Goal: Information Seeking & Learning: Learn about a topic

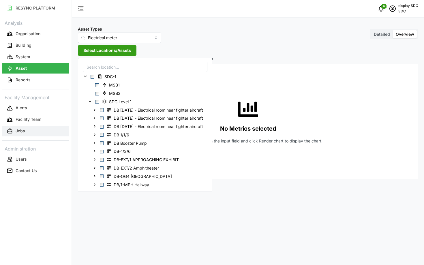
click at [16, 126] on button "Jobs" at bounding box center [35, 131] width 67 height 10
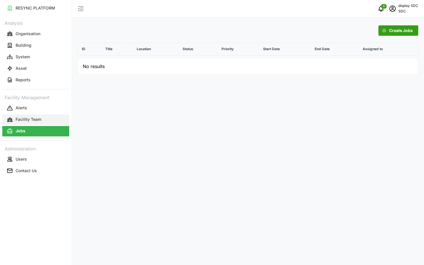
click at [18, 119] on p "Facility Team" at bounding box center [29, 120] width 26 height 6
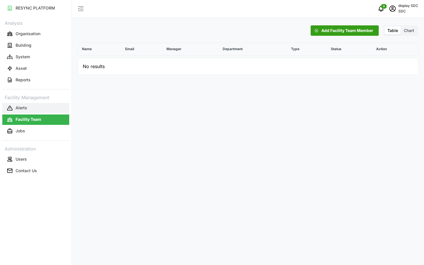
click at [17, 109] on p "Alerts" at bounding box center [22, 108] width 12 height 6
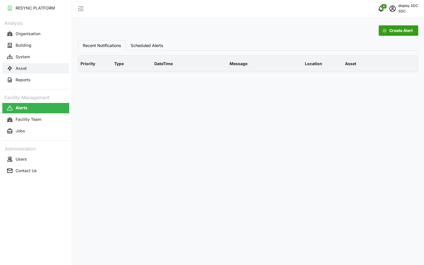
click at [20, 70] on p "Asset" at bounding box center [21, 68] width 11 height 6
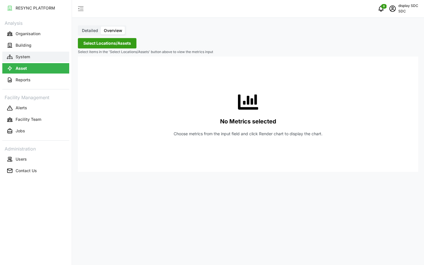
click at [22, 53] on button "System" at bounding box center [35, 57] width 67 height 10
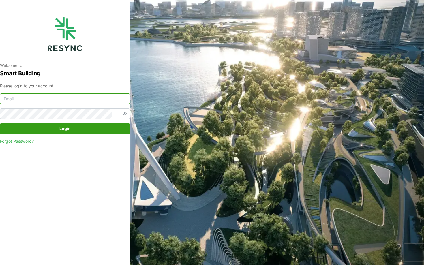
type input "sdc_display@resynctech.com"
click at [66, 132] on span "Login" at bounding box center [64, 129] width 11 height 10
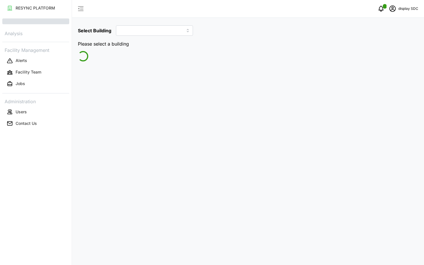
type input "SDC-1"
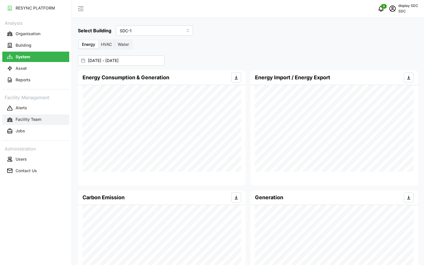
click at [20, 123] on button "Facility Team" at bounding box center [35, 120] width 67 height 10
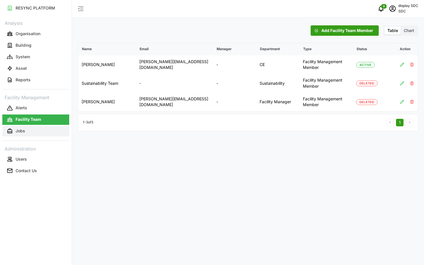
click at [20, 131] on p "Jobs" at bounding box center [21, 131] width 10 height 6
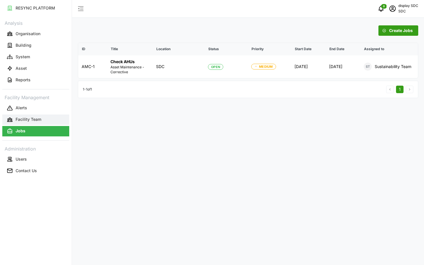
click at [32, 120] on p "Facility Team" at bounding box center [29, 120] width 26 height 6
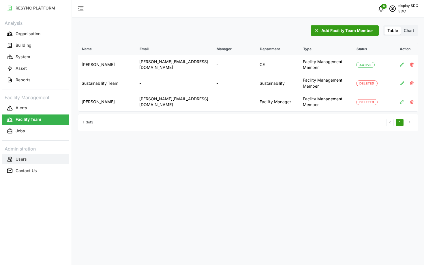
click at [24, 158] on p "Users" at bounding box center [21, 159] width 11 height 6
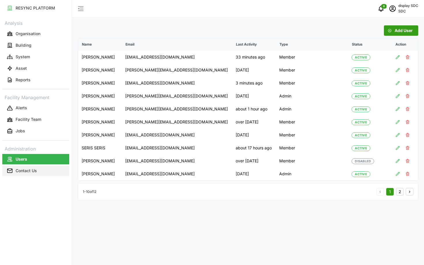
click at [22, 175] on button "Contact Us" at bounding box center [35, 171] width 67 height 10
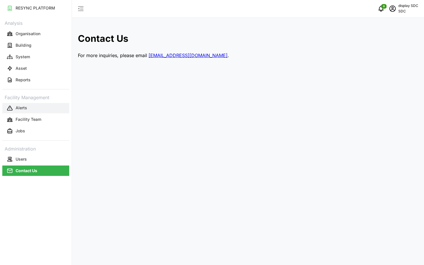
click at [40, 108] on button "Alerts" at bounding box center [35, 108] width 67 height 10
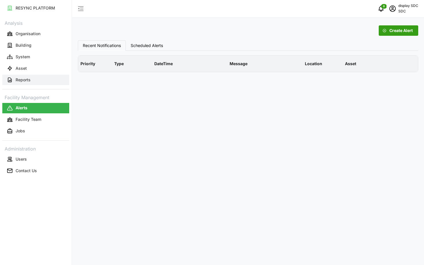
click at [45, 76] on button "Reports" at bounding box center [35, 80] width 67 height 10
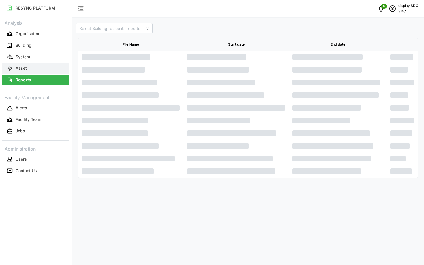
click at [50, 67] on button "Asset" at bounding box center [35, 68] width 67 height 10
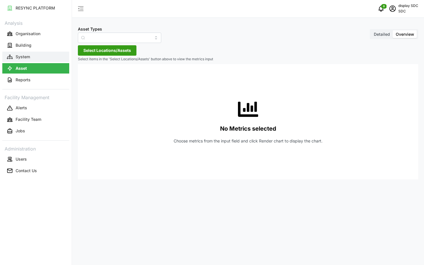
type input "AHU System"
click at [53, 57] on button "System" at bounding box center [35, 57] width 67 height 10
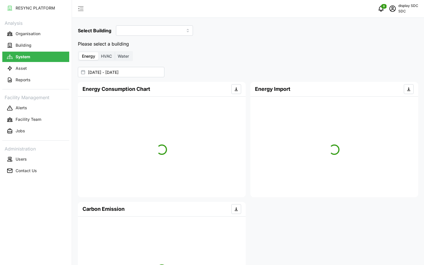
type input "SDC-1"
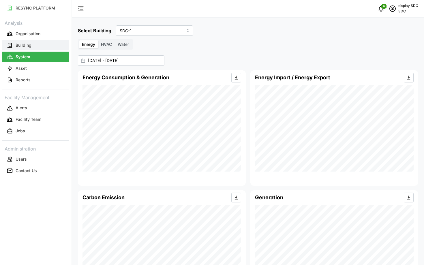
click at [31, 43] on button "Building" at bounding box center [35, 45] width 67 height 10
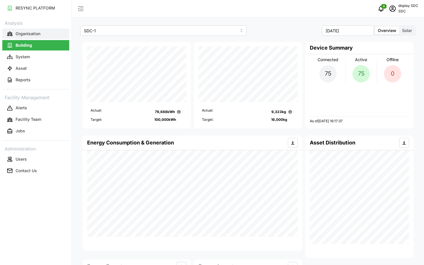
click at [52, 36] on button "Organisation" at bounding box center [35, 34] width 67 height 10
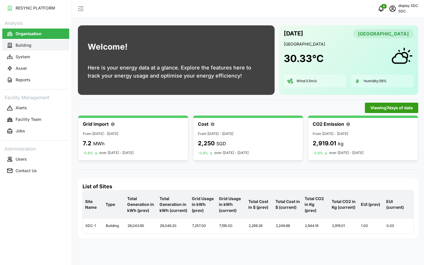
click at [48, 48] on button "Building" at bounding box center [35, 45] width 67 height 10
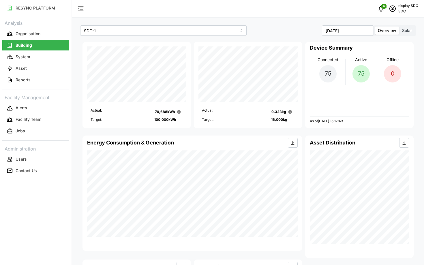
click at [412, 31] on span "Solar" at bounding box center [407, 30] width 10 height 5
click at [399, 27] on input "Solar" at bounding box center [399, 27] width 0 height 0
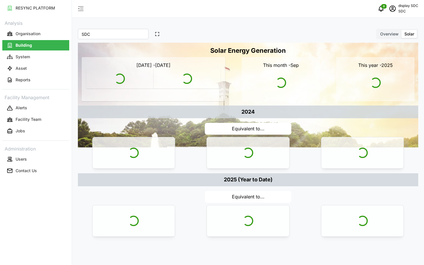
type input "SDC"
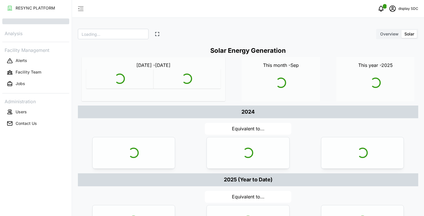
type input "SDC"
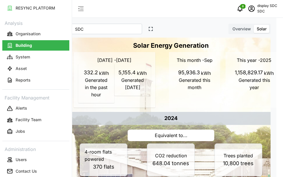
scroll to position [5, 7]
click at [78, 7] on icon "button" at bounding box center [80, 8] width 7 height 7
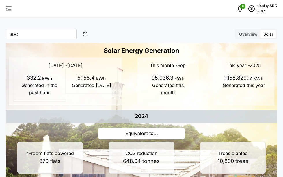
scroll to position [81, 0]
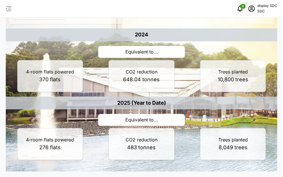
click at [251, 9] on icon "schedule" at bounding box center [251, 8] width 2 height 2
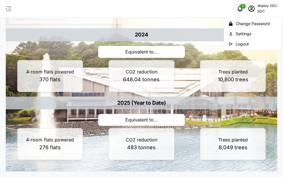
click at [254, 93] on div "Trees planted 10,800 trees" at bounding box center [232, 76] width 69 height 35
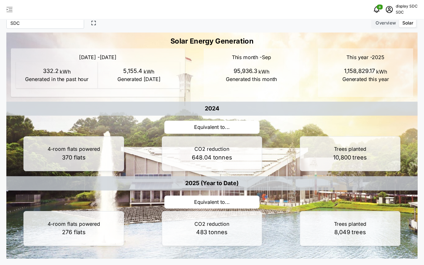
scroll to position [0, 0]
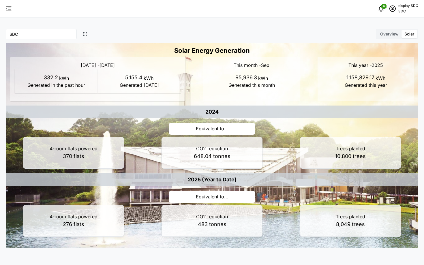
click at [83, 33] on icon "button" at bounding box center [85, 34] width 5 height 5
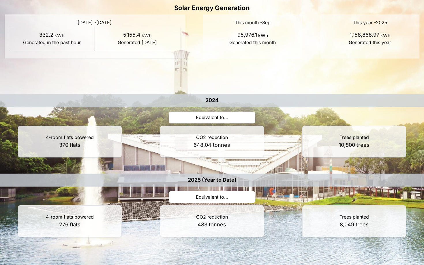
click at [28, 39] on div "332.2 kWh" at bounding box center [52, 35] width 76 height 8
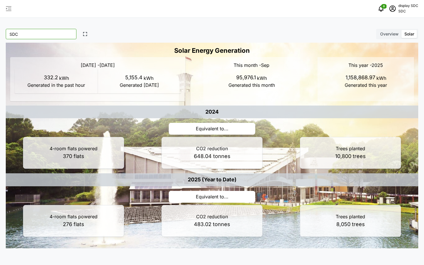
click at [48, 36] on input "SDC" at bounding box center [41, 34] width 71 height 10
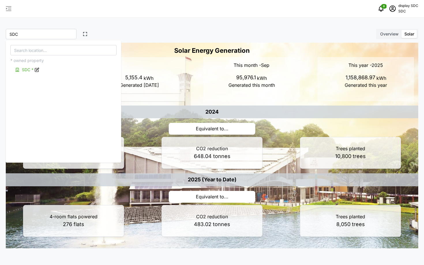
click at [109, 15] on div "0 display SDC SDC" at bounding box center [212, 9] width 424 height 18
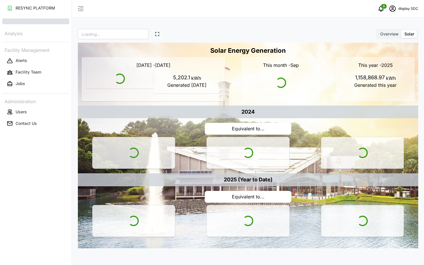
type input "SDC"
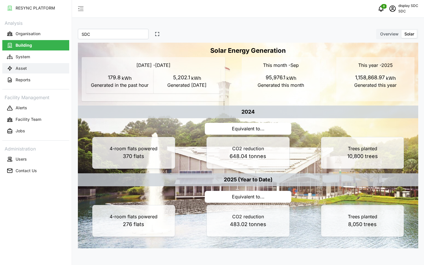
click at [10, 68] on icon "button" at bounding box center [10, 68] width 6 height 6
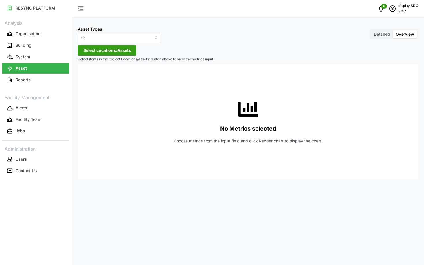
type input "AHU System"
